Goal: Task Accomplishment & Management: Complete application form

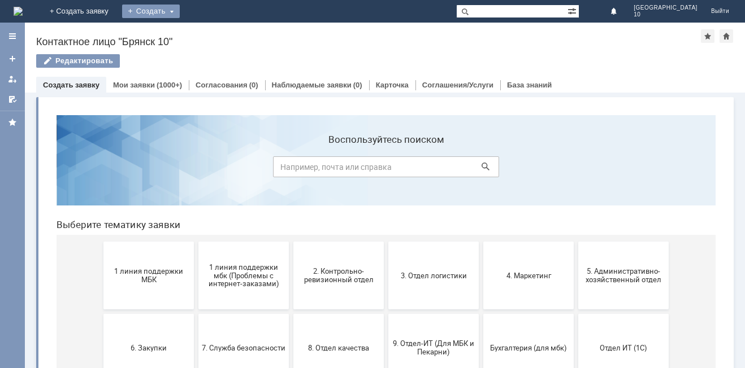
click at [180, 11] on div "Создать" at bounding box center [151, 12] width 58 height 14
click at [210, 34] on link "Заявка" at bounding box center [167, 34] width 86 height 14
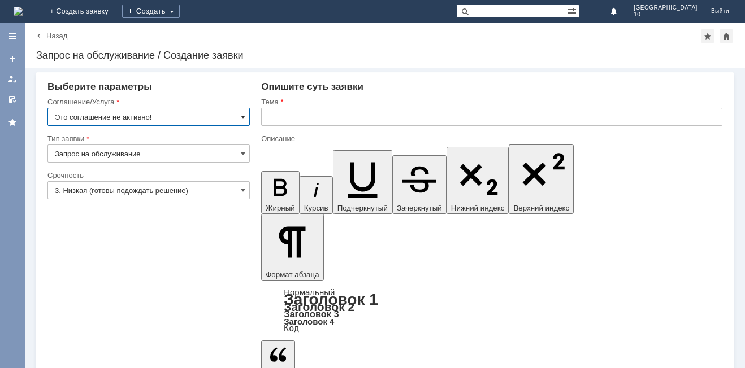
click at [241, 118] on span at bounding box center [243, 116] width 5 height 9
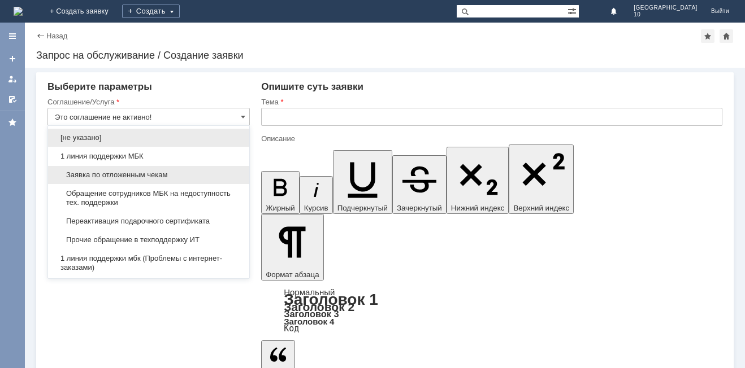
click at [121, 176] on span "Заявка по отложенным чекам" at bounding box center [149, 175] width 188 height 9
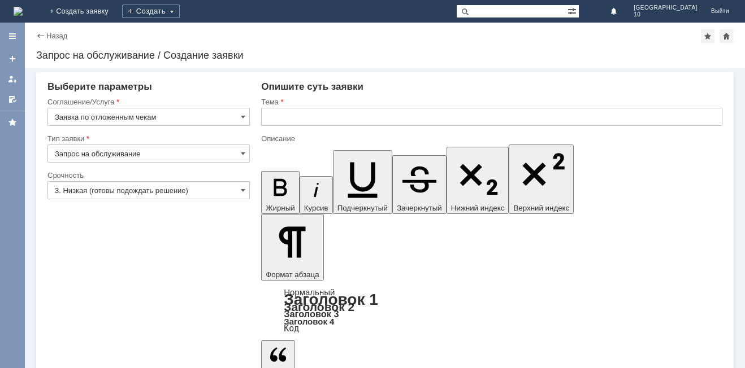
type input "Заявка по отложенным чекам"
click at [245, 190] on span at bounding box center [243, 190] width 5 height 9
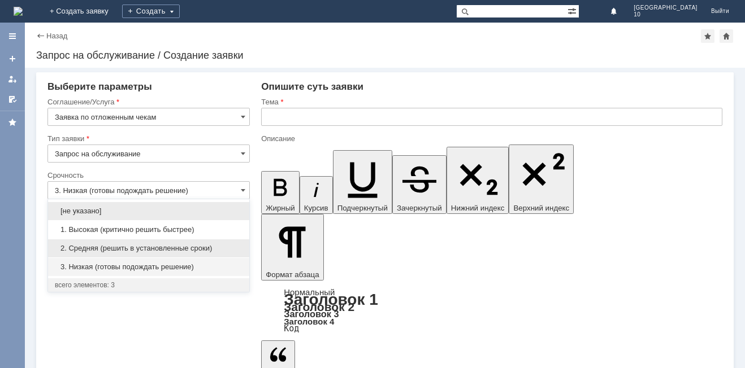
click at [125, 247] on span "2. Средняя (решить в установленные сроки)" at bounding box center [149, 248] width 188 height 9
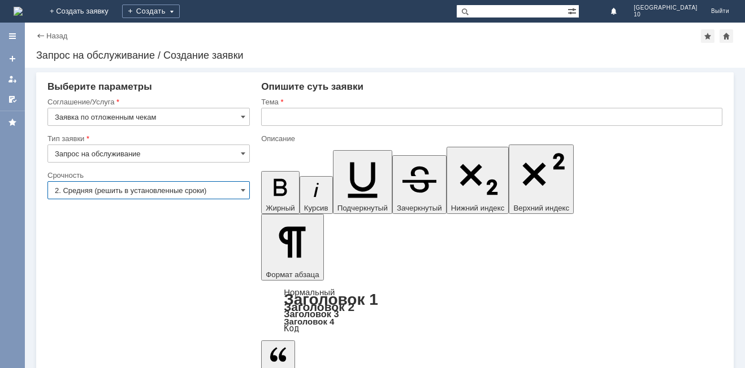
type input "2. Средняя (решить в установленные сроки)"
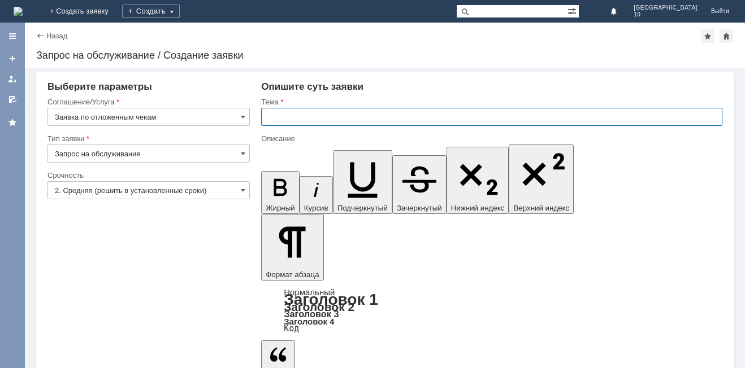
click at [294, 114] on input "text" at bounding box center [491, 117] width 461 height 18
type input "Отложенный чек Брянск 10"
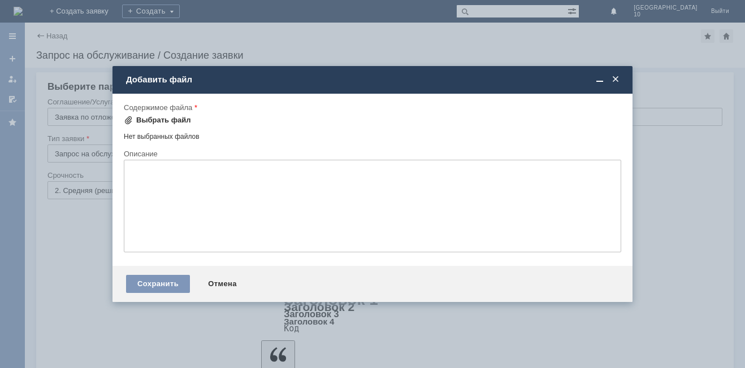
click at [169, 118] on div "Выбрать файл" at bounding box center [163, 120] width 55 height 9
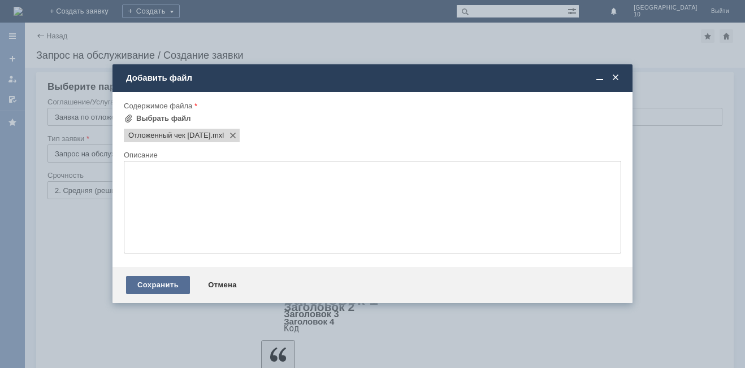
click at [161, 284] on div "Сохранить" at bounding box center [158, 285] width 64 height 18
